Goal: Information Seeking & Learning: Understand process/instructions

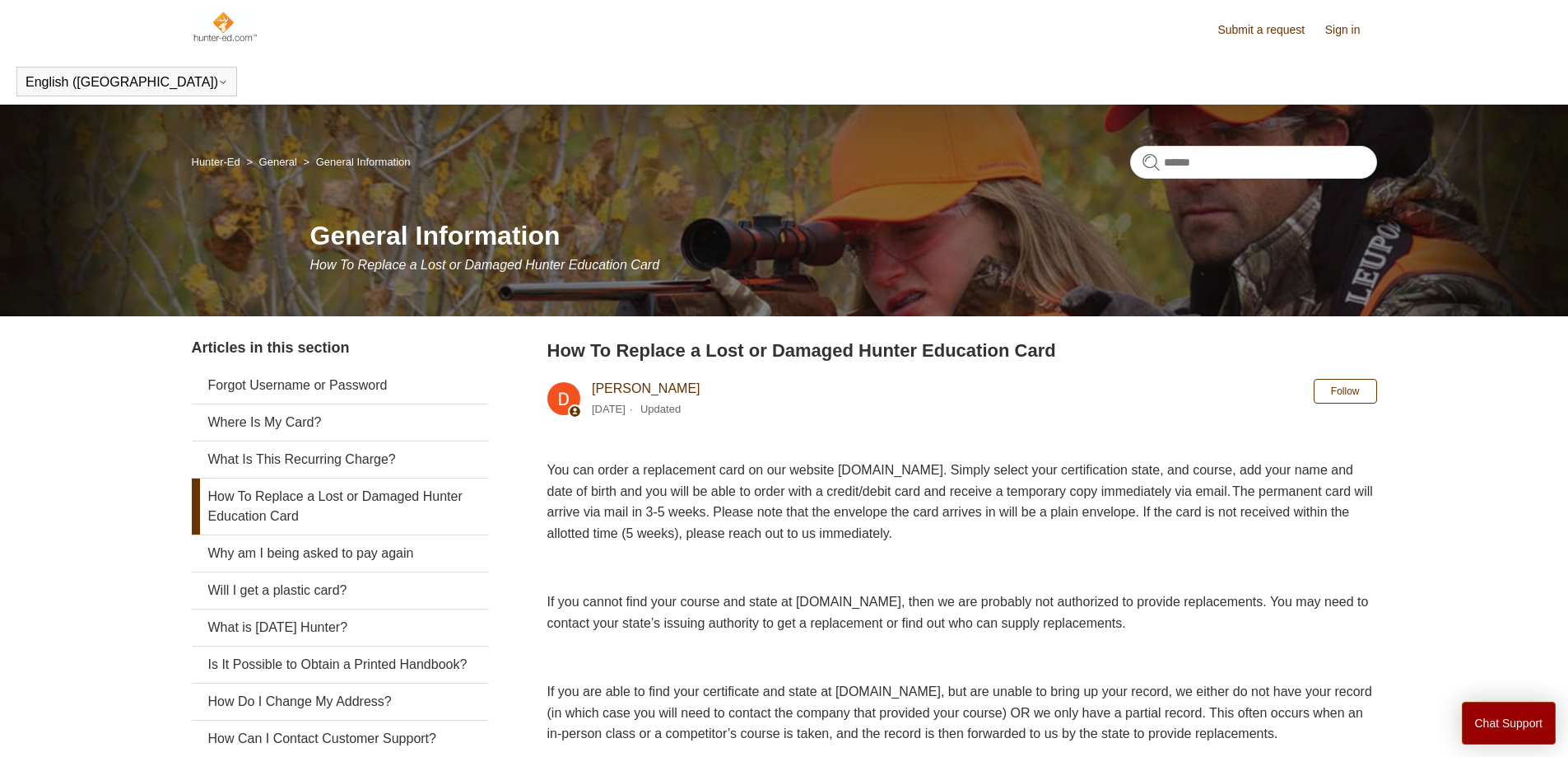
click at [212, 22] on img at bounding box center [224, 26] width 66 height 33
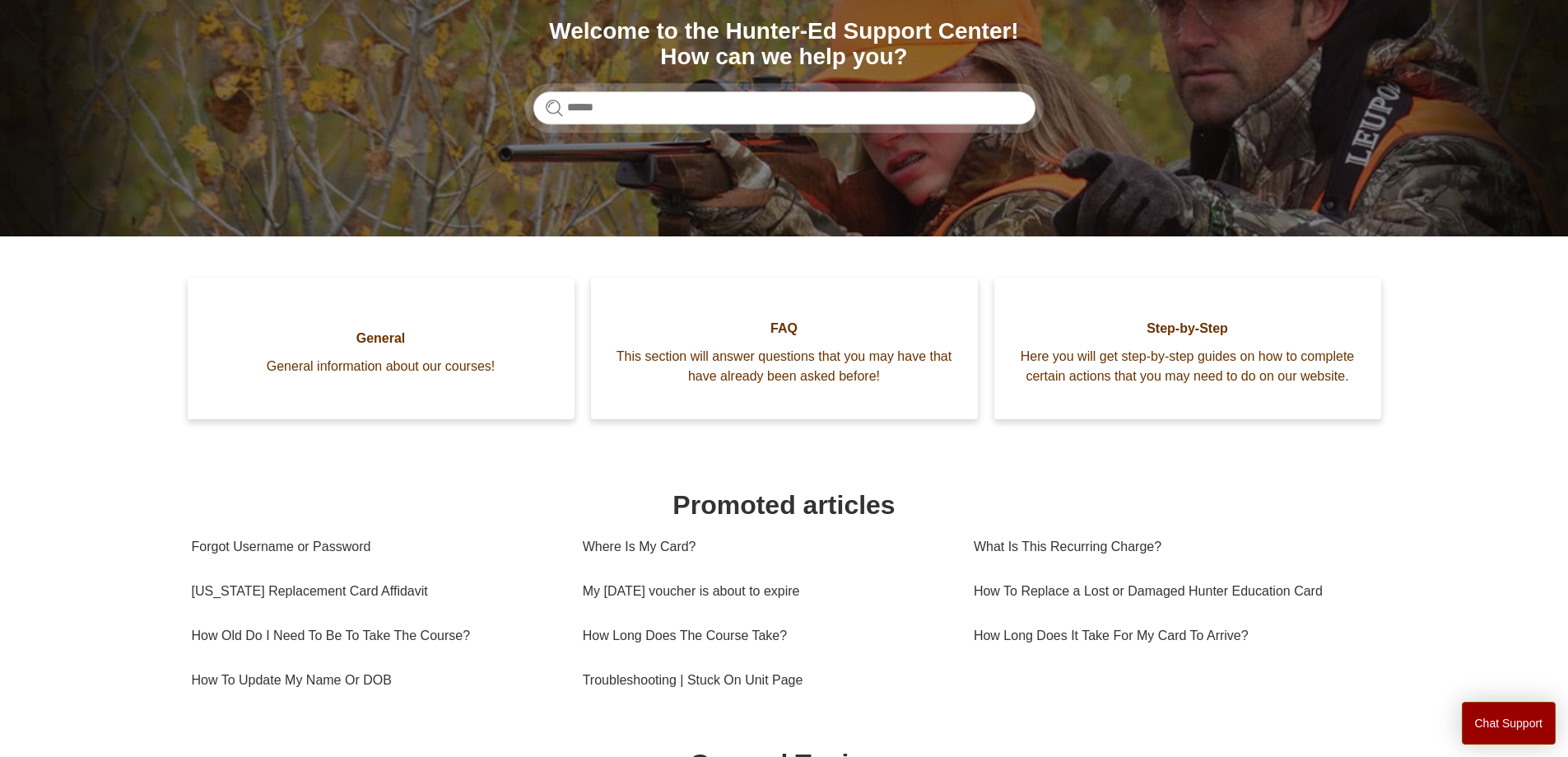
scroll to position [247, 0]
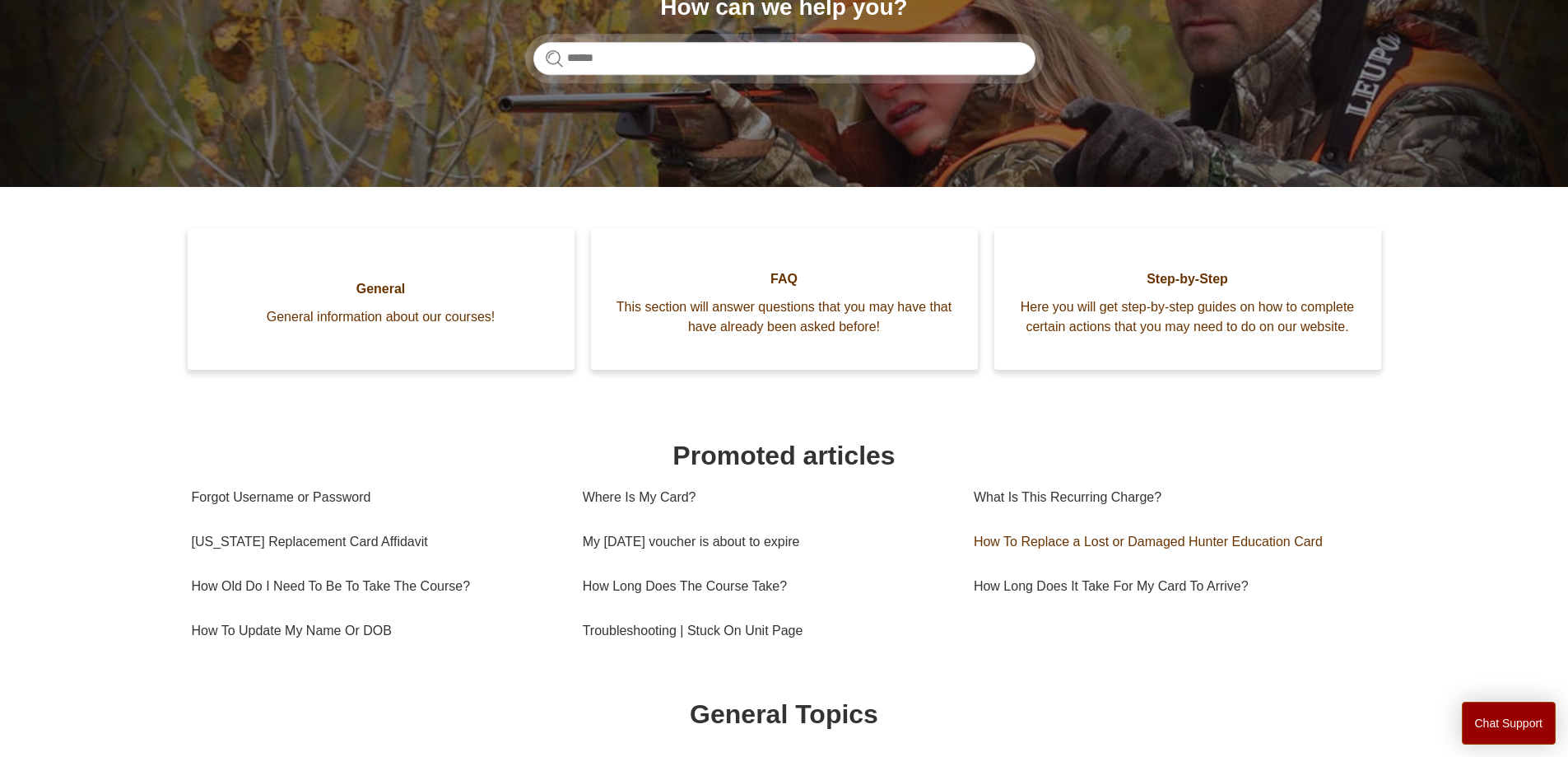
click at [1051, 561] on link "How To Replace a Lost or Damaged Hunter Education Card" at bounding box center [1169, 541] width 391 height 44
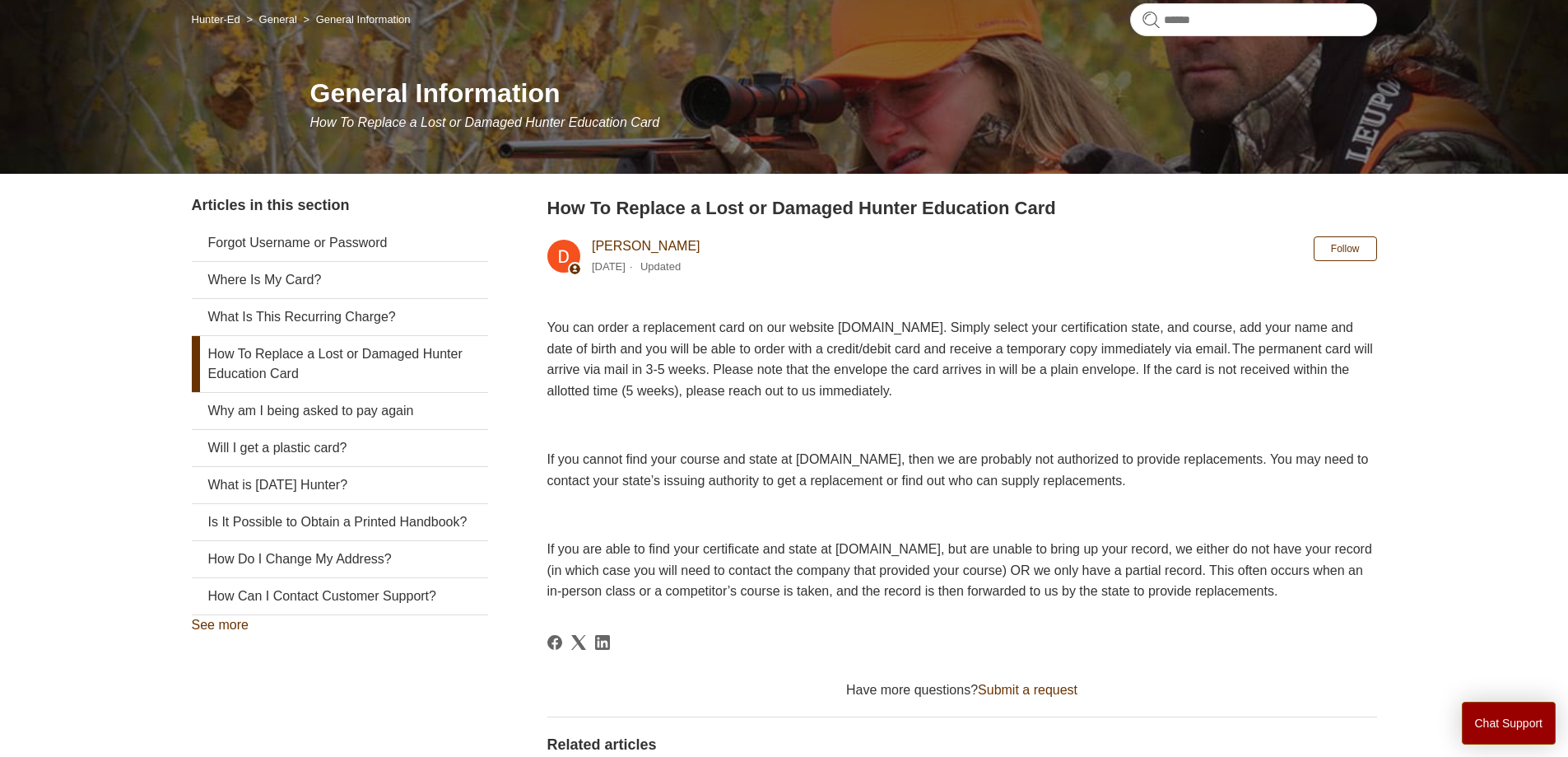
scroll to position [164, 0]
